Goal: Task Accomplishment & Management: Manage account settings

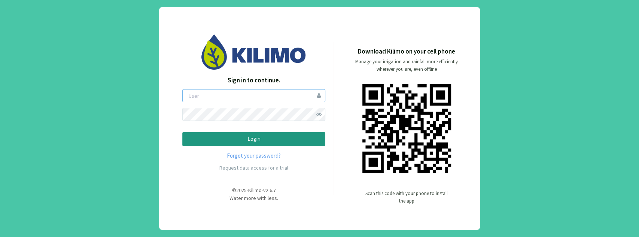
click at [251, 95] on input "email" at bounding box center [253, 95] width 143 height 13
click at [258, 91] on input "email" at bounding box center [253, 95] width 143 height 13
click at [248, 94] on input "email" at bounding box center [253, 95] width 143 height 13
click at [264, 98] on input "email" at bounding box center [253, 95] width 143 height 13
click at [324, 94] on input "email" at bounding box center [253, 95] width 143 height 13
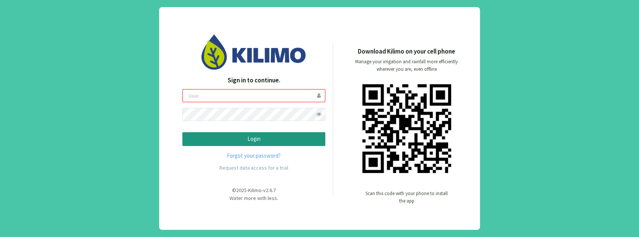
click at [0, 236] on div at bounding box center [0, 237] width 0 height 0
click at [277, 98] on input "email" at bounding box center [253, 95] width 143 height 13
click at [0, 236] on div at bounding box center [0, 237] width 0 height 0
type input "matibarriento"
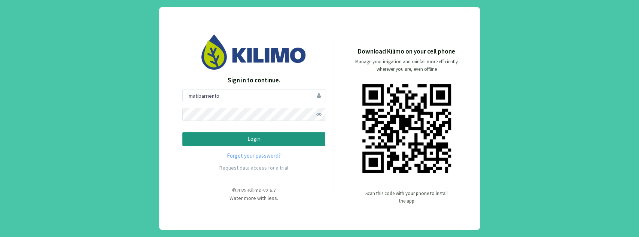
click at [245, 139] on p "Login" at bounding box center [254, 139] width 130 height 9
